Goal: Task Accomplishment & Management: Manage account settings

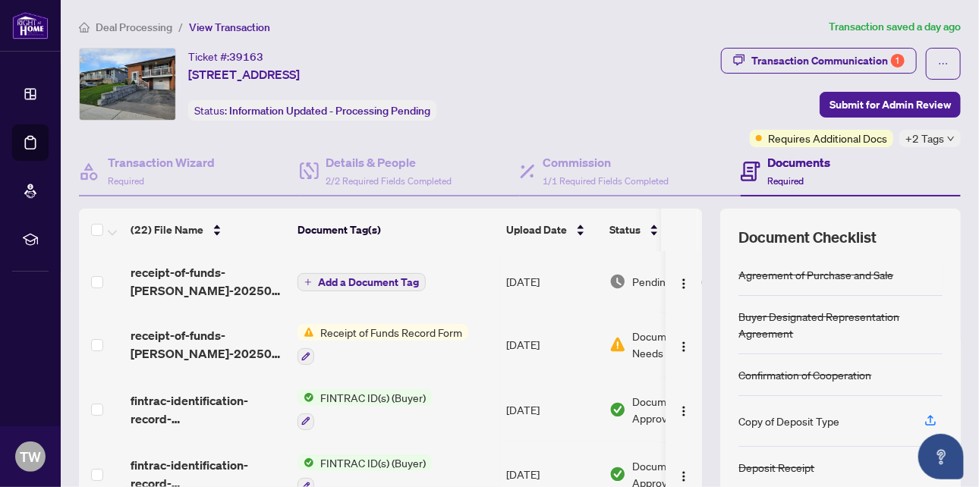
click at [139, 25] on span "Deal Processing" at bounding box center [134, 28] width 77 height 14
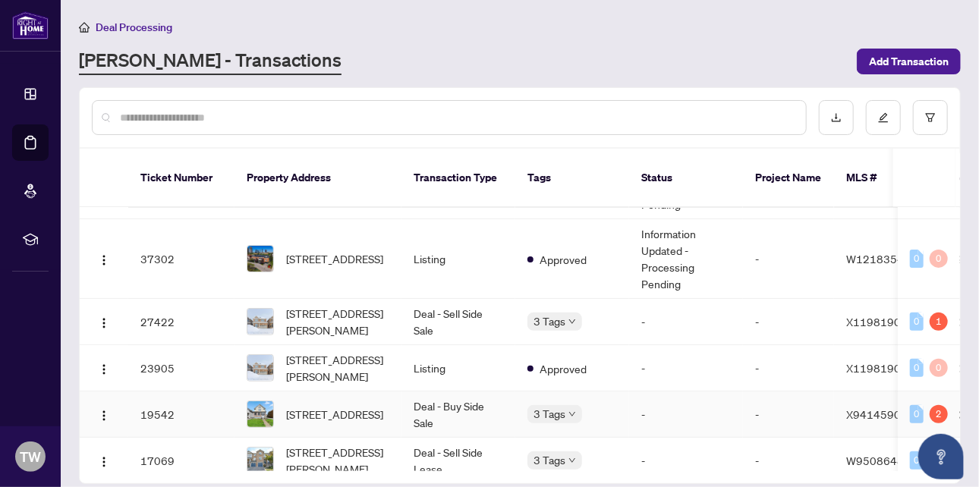
scroll to position [290, 0]
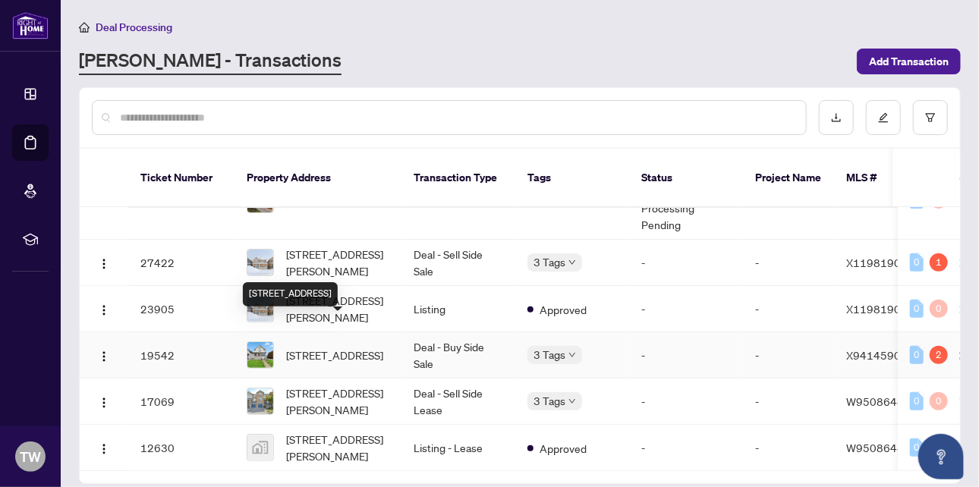
click at [317, 347] on span "[STREET_ADDRESS]" at bounding box center [334, 355] width 97 height 17
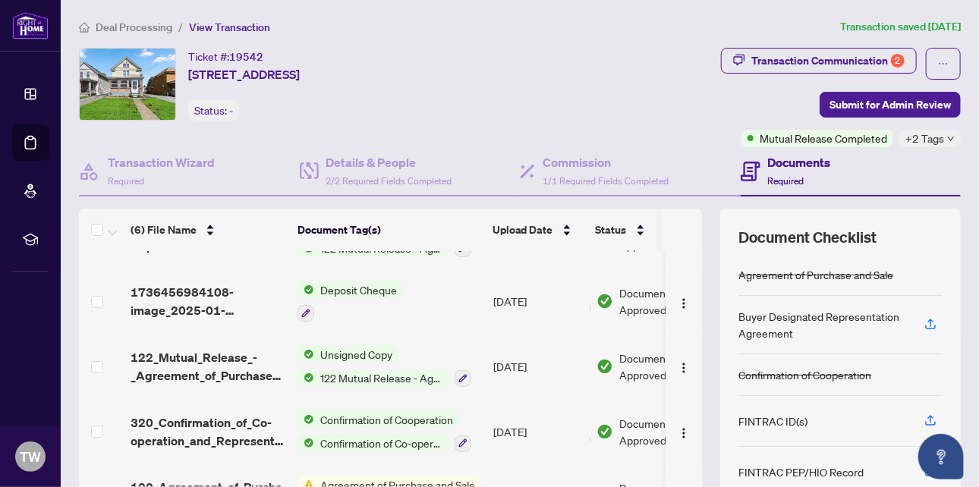
scroll to position [131, 0]
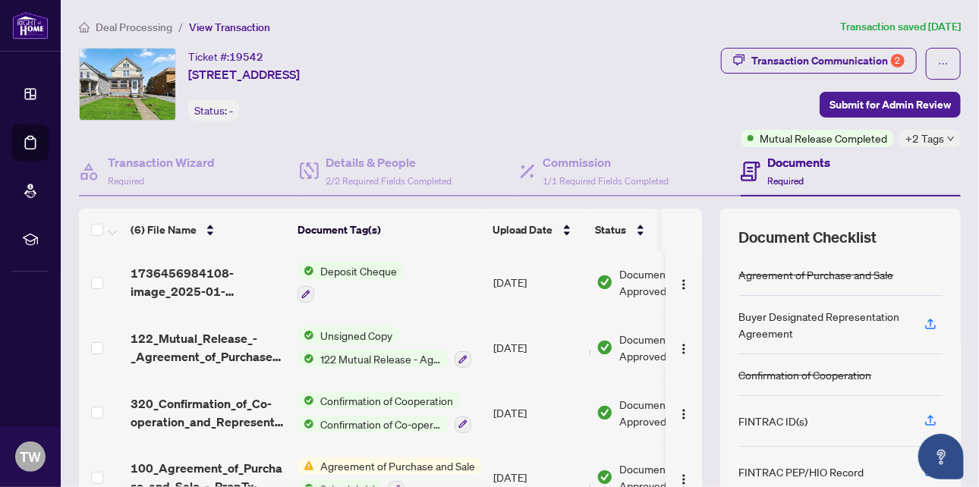
click at [345, 269] on span "Deposit Cheque" at bounding box center [358, 271] width 89 height 17
click at [321, 338] on span "Deposit Cheque" at bounding box center [327, 341] width 89 height 17
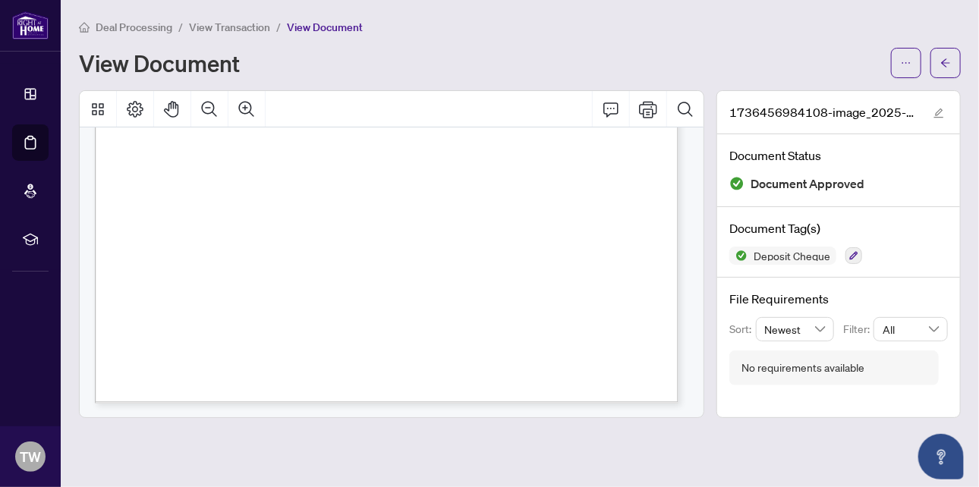
scroll to position [577, 0]
